Goal: Task Accomplishment & Management: Manage account settings

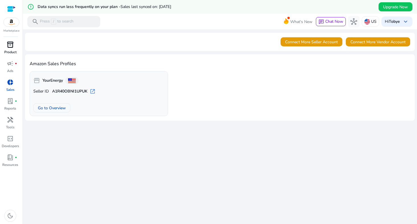
click at [11, 44] on span "inventory_2" at bounding box center [10, 44] width 7 height 7
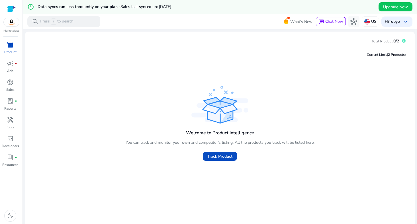
drag, startPoint x: 184, startPoint y: 111, endPoint x: 204, endPoint y: 126, distance: 25.0
click at [204, 126] on div "Welcome to Product Intelligence You can track and monitor your own and competit…" at bounding box center [220, 124] width 381 height 79
click at [215, 156] on span "Track Product" at bounding box center [219, 157] width 25 height 6
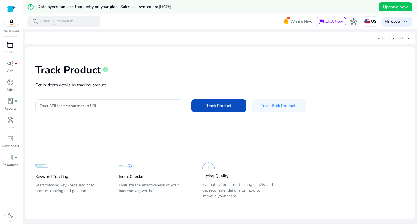
click at [128, 87] on p "Get in-depth details by tracking product" at bounding box center [219, 85] width 369 height 6
click at [121, 102] on div at bounding box center [109, 105] width 138 height 13
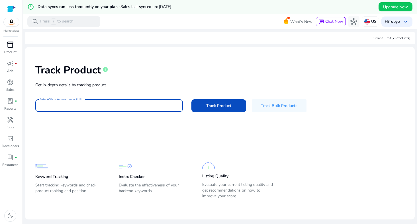
paste input "**********"
type input "**********"
click at [222, 103] on span "Track Product" at bounding box center [218, 106] width 25 height 6
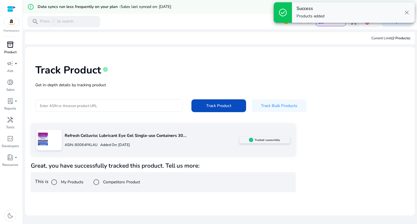
click at [52, 145] on div at bounding box center [48, 140] width 25 height 21
click at [91, 138] on p "Refresh Celluvisc Lubricant Eye Gel Single-use Containers 30..." at bounding box center [152, 136] width 175 height 6
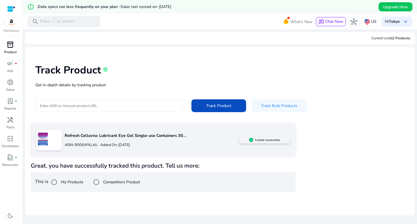
click at [46, 138] on img at bounding box center [42, 139] width 13 height 13
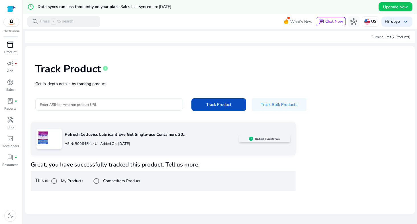
scroll to position [2, 0]
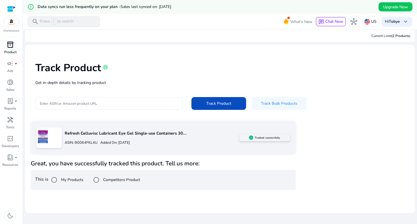
click at [46, 136] on img at bounding box center [42, 136] width 13 height 13
click at [47, 136] on img at bounding box center [42, 136] width 13 height 13
click at [249, 137] on img at bounding box center [251, 138] width 4 height 4
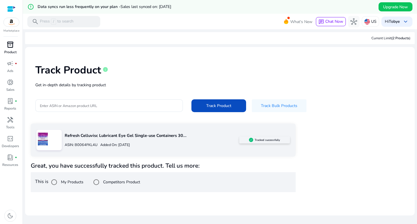
scroll to position [14, 0]
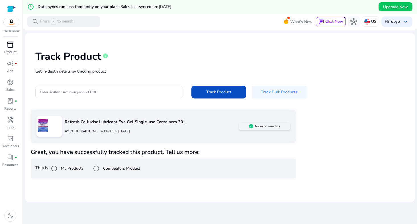
click at [61, 94] on input "Enter ASIN or Amazon product URL" at bounding box center [109, 92] width 138 height 6
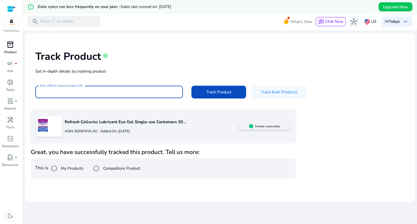
paste input "**********"
type input "**********"
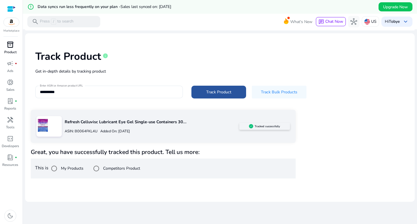
click at [214, 95] on span at bounding box center [218, 92] width 55 height 14
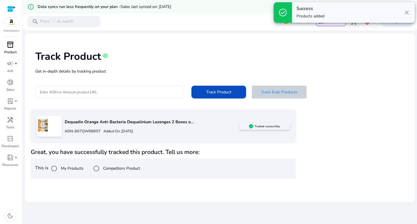
click at [285, 93] on span "Track Bulk Products" at bounding box center [279, 92] width 36 height 6
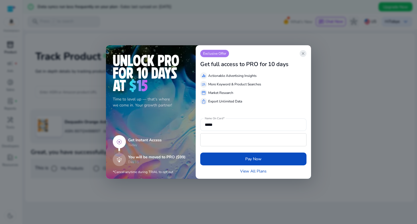
click at [300, 54] on app-icon "close" at bounding box center [303, 53] width 7 height 7
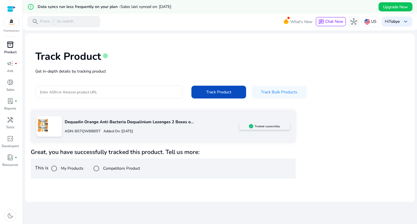
click at [122, 125] on div "Dequadin Orange Anti-Bacteria Dequalinium Lozenges 2 Boxes o... ASIN: B07QWB8B5…" at bounding box center [150, 127] width 177 height 22
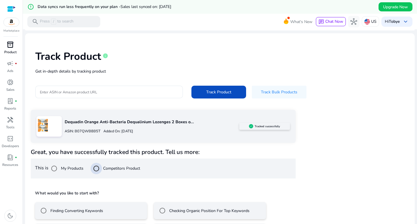
scroll to position [38, 0]
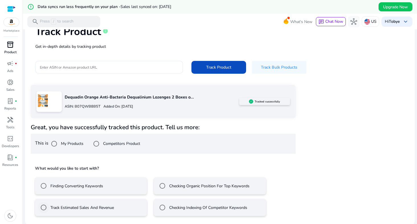
click at [113, 209] on label "Track Estimated Sales And Revenue" at bounding box center [81, 208] width 65 height 6
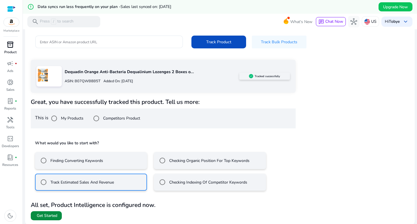
click at [50, 215] on span "Get Started" at bounding box center [47, 216] width 21 height 6
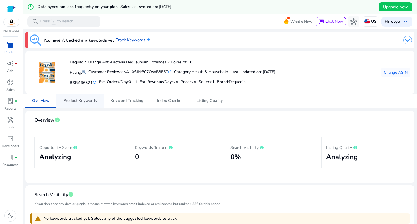
click at [82, 101] on span "Product Keywords" at bounding box center [80, 101] width 34 height 4
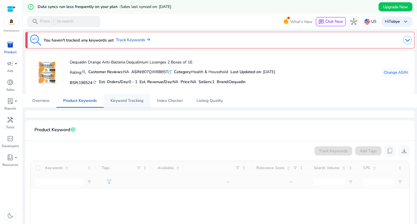
click at [125, 101] on span "Keyword Tracking" at bounding box center [127, 101] width 33 height 4
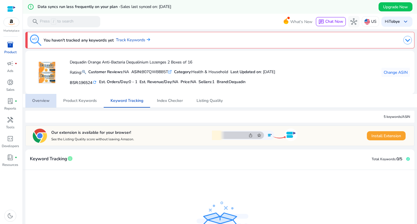
click at [46, 100] on span "Overview" at bounding box center [40, 101] width 17 height 4
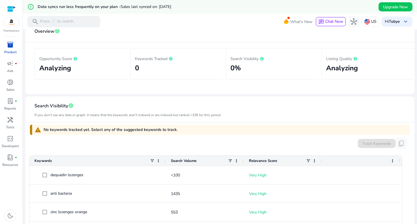
scroll to position [38, 0]
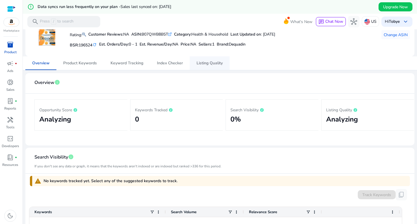
click at [201, 64] on span "Listing Quality" at bounding box center [210, 63] width 26 height 4
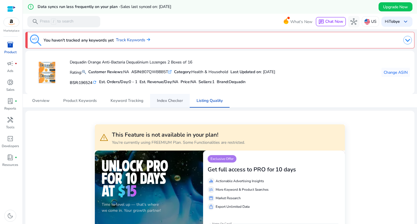
click at [171, 103] on span "Index Checker" at bounding box center [170, 101] width 26 height 4
click at [39, 75] on img at bounding box center [46, 72] width 21 height 21
click at [43, 76] on img at bounding box center [46, 72] width 21 height 21
click at [125, 105] on span "Keyword Tracking" at bounding box center [127, 101] width 33 height 14
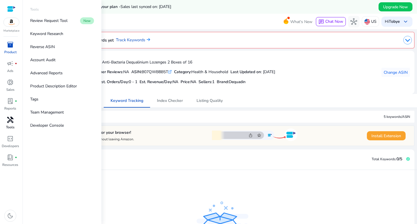
click at [8, 123] on span "handyman" at bounding box center [10, 120] width 7 height 7
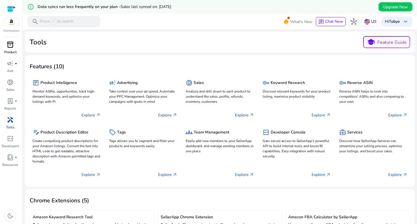
click at [9, 45] on span "inventory_2" at bounding box center [10, 44] width 7 height 7
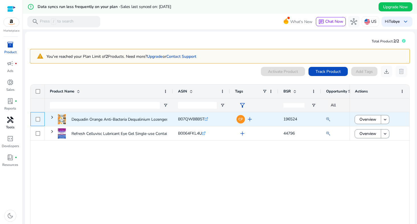
click at [42, 118] on div at bounding box center [37, 119] width 14 height 14
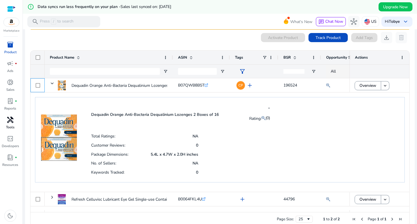
scroll to position [43, 0]
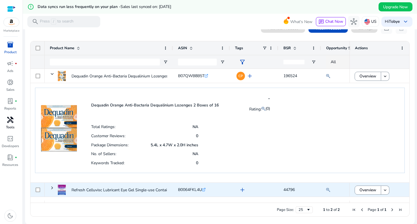
click at [48, 189] on div "Refresh Celluvisc Lubricant Eye Gel Single-use Containers 30..." at bounding box center [109, 190] width 128 height 14
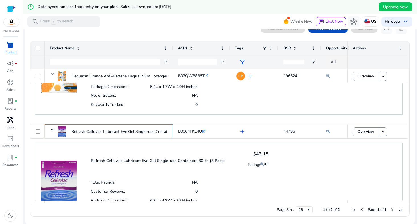
scroll to position [50, 0]
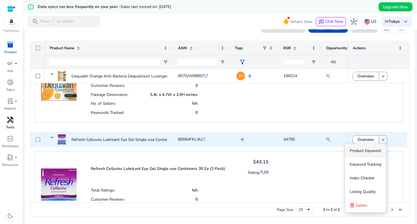
click at [383, 141] on mat-icon "keyboard_arrow_down" at bounding box center [383, 139] width 5 height 5
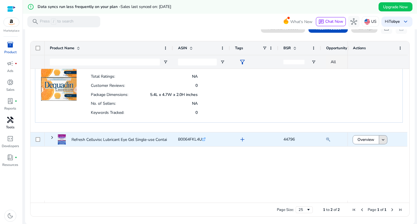
scroll to position [0, 0]
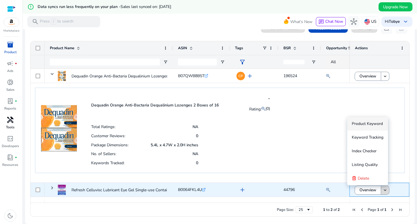
click at [383, 191] on mat-icon "keyboard_arrow_down" at bounding box center [385, 190] width 5 height 5
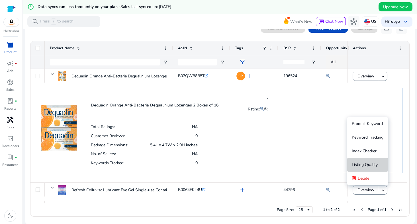
click at [375, 164] on span "Listing Quality" at bounding box center [365, 164] width 26 height 5
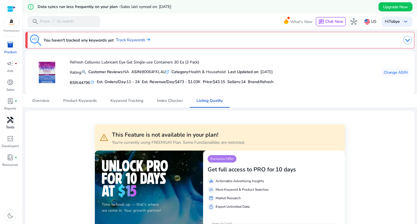
click at [6, 47] on div "inventory_2" at bounding box center [10, 44] width 16 height 9
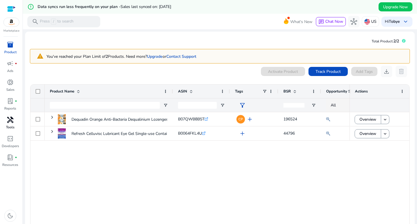
click at [11, 9] on div at bounding box center [11, 9] width 9 height 7
